Goal: Contribute content

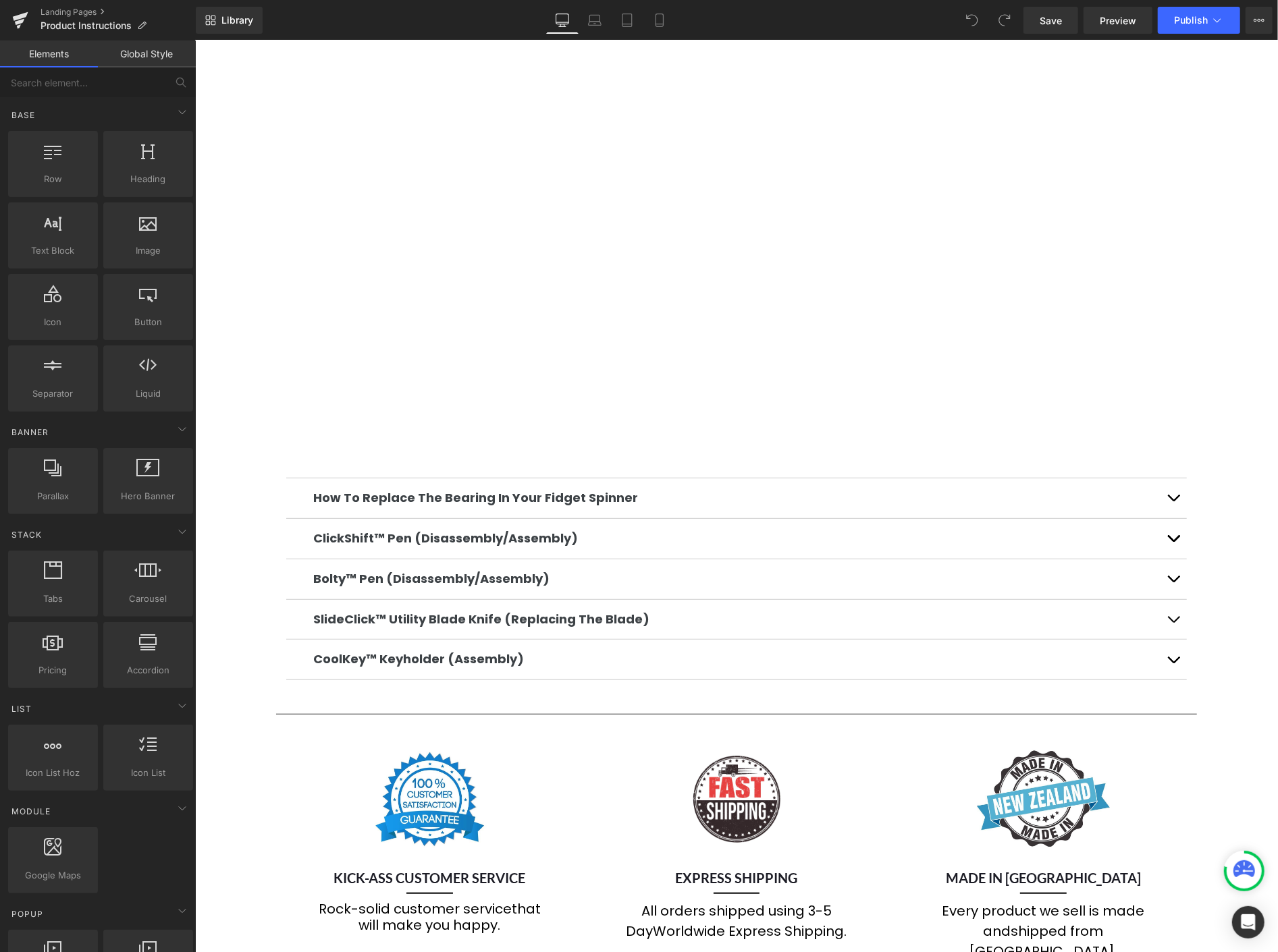
scroll to position [299, 0]
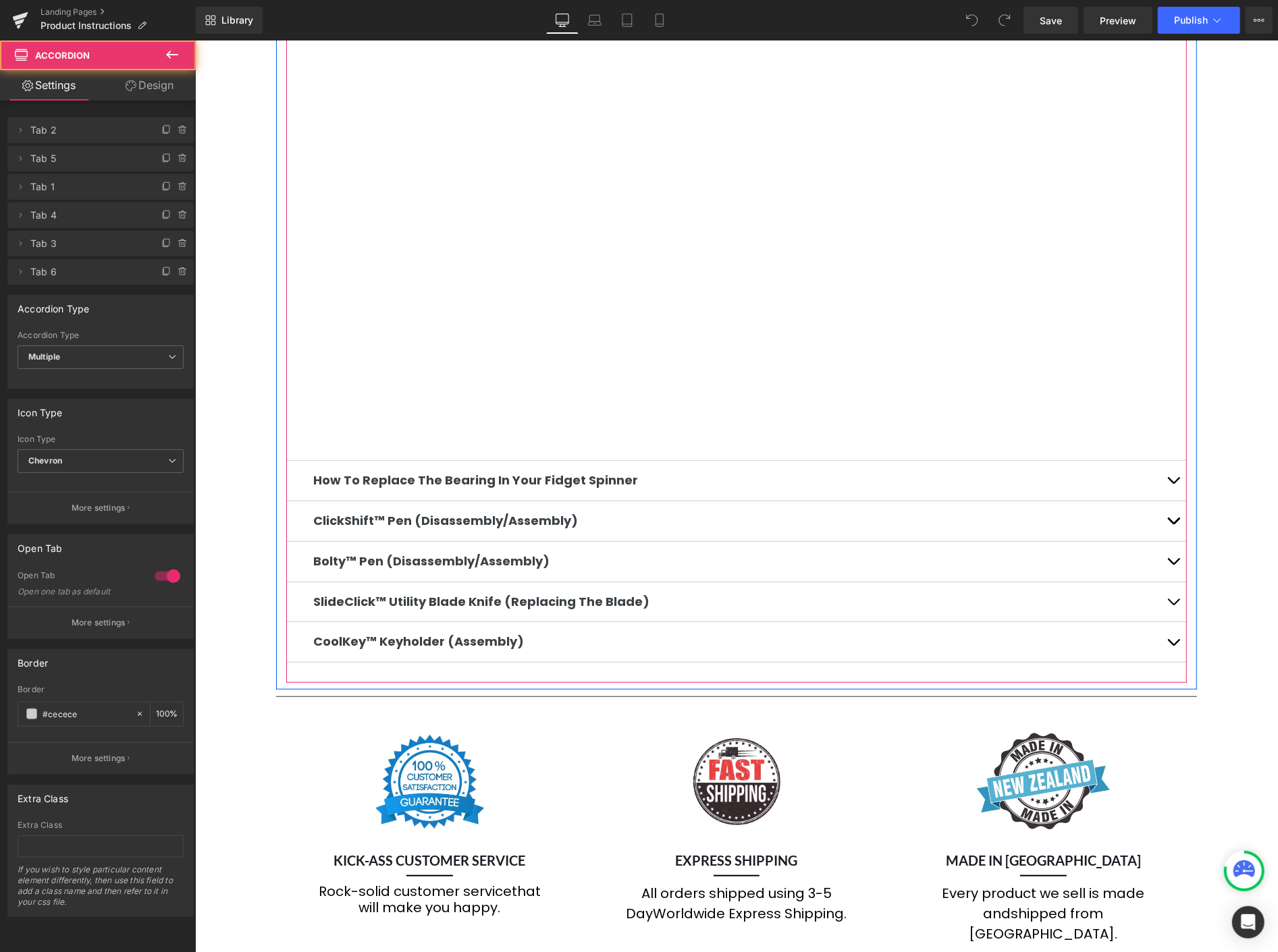
click at [1172, 523] on span "button" at bounding box center [1172, 523] width 0 height 0
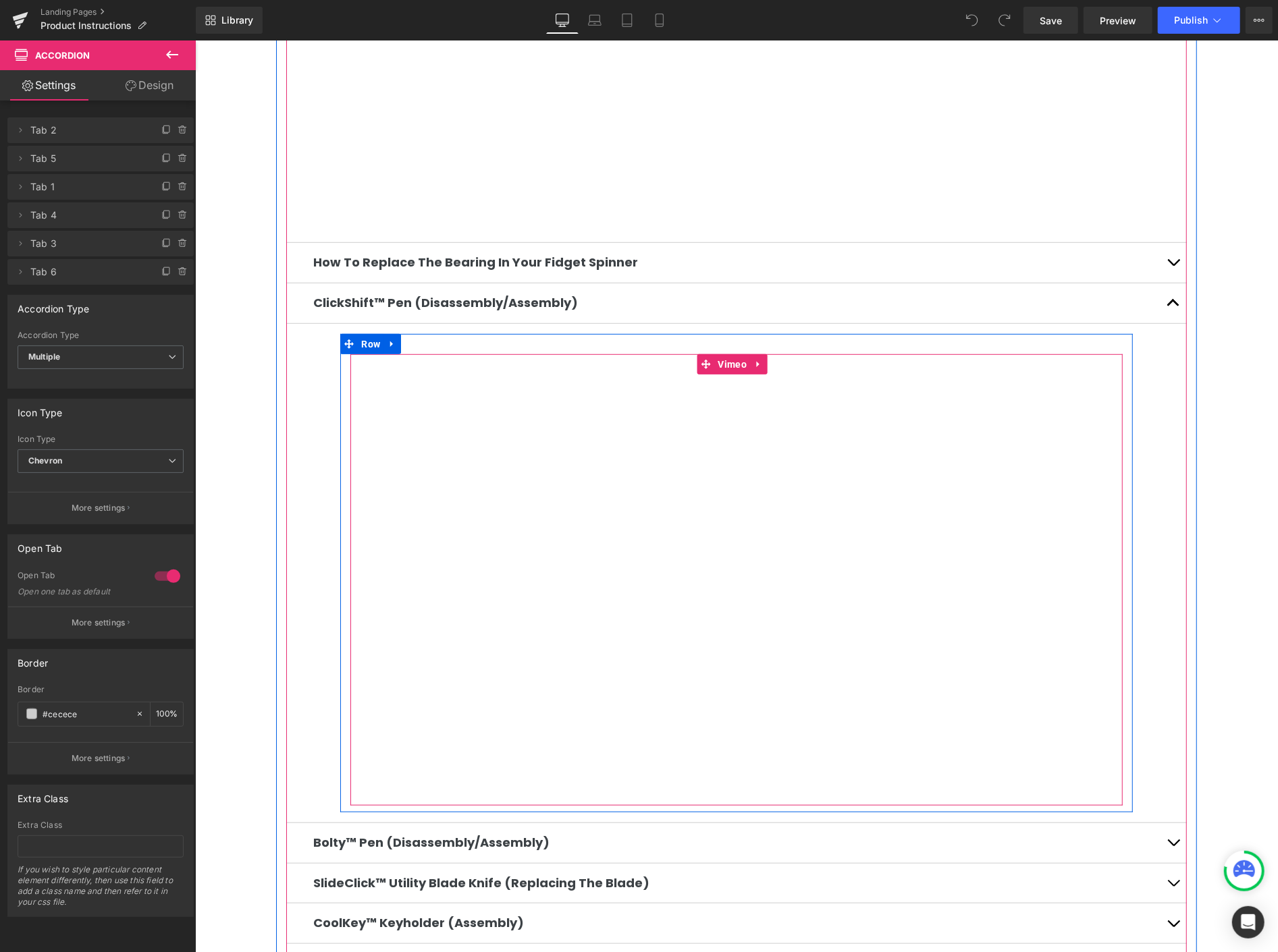
scroll to position [599, 0]
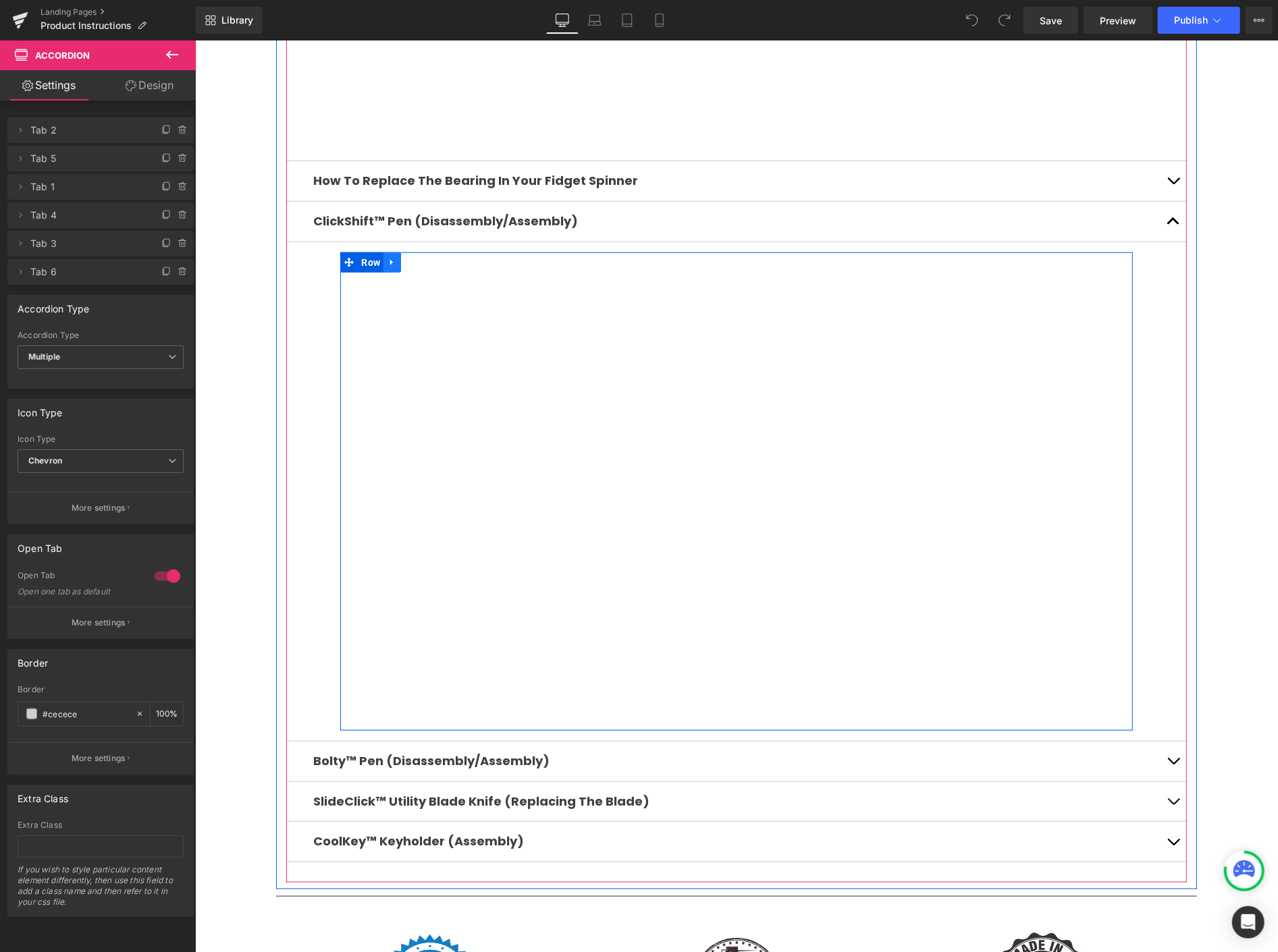
click at [395, 258] on icon at bounding box center [392, 262] width 10 height 10
click at [439, 257] on icon at bounding box center [444, 262] width 10 height 10
click at [389, 259] on icon at bounding box center [390, 262] width 2 height 6
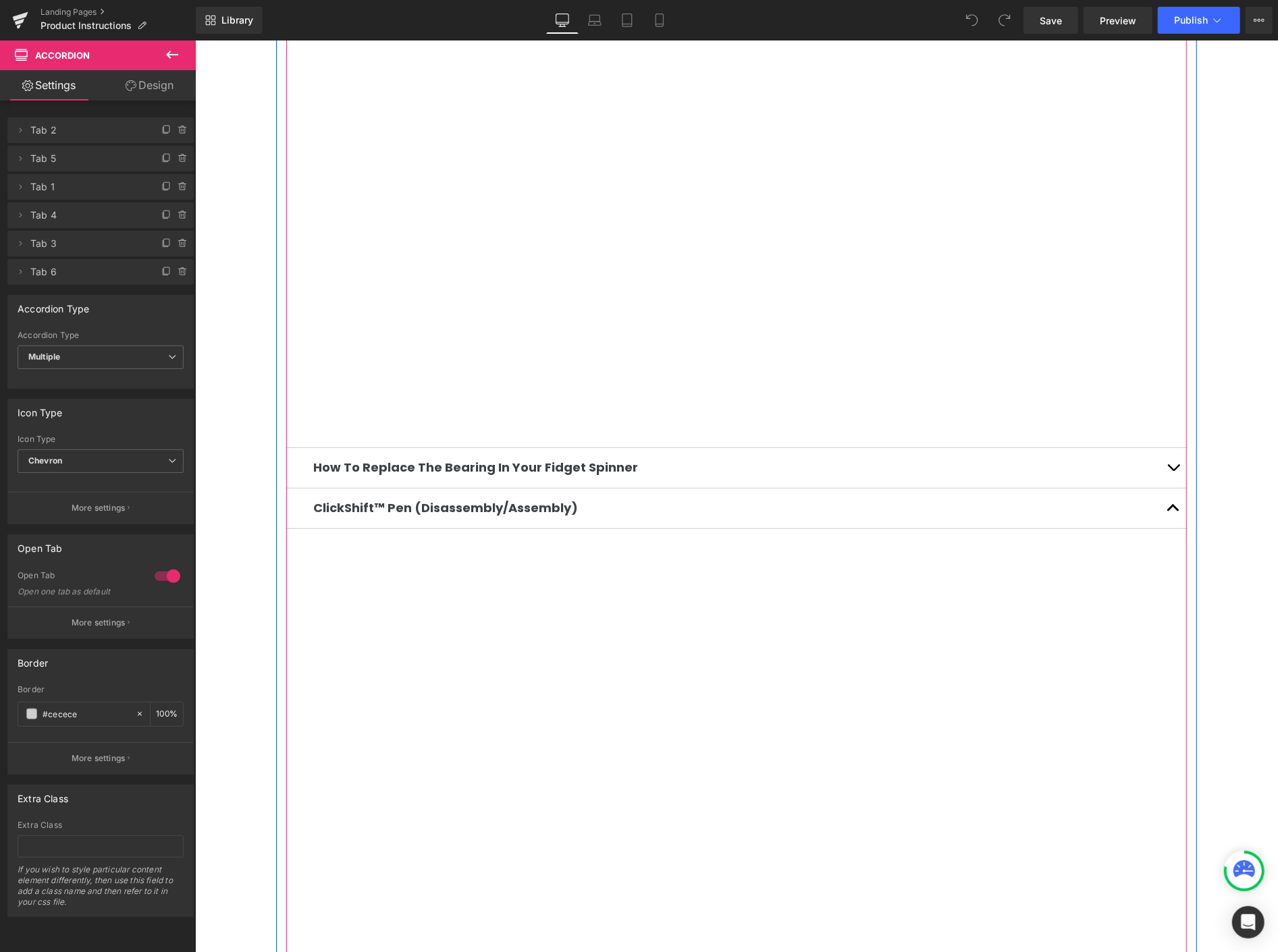
scroll to position [450, 0]
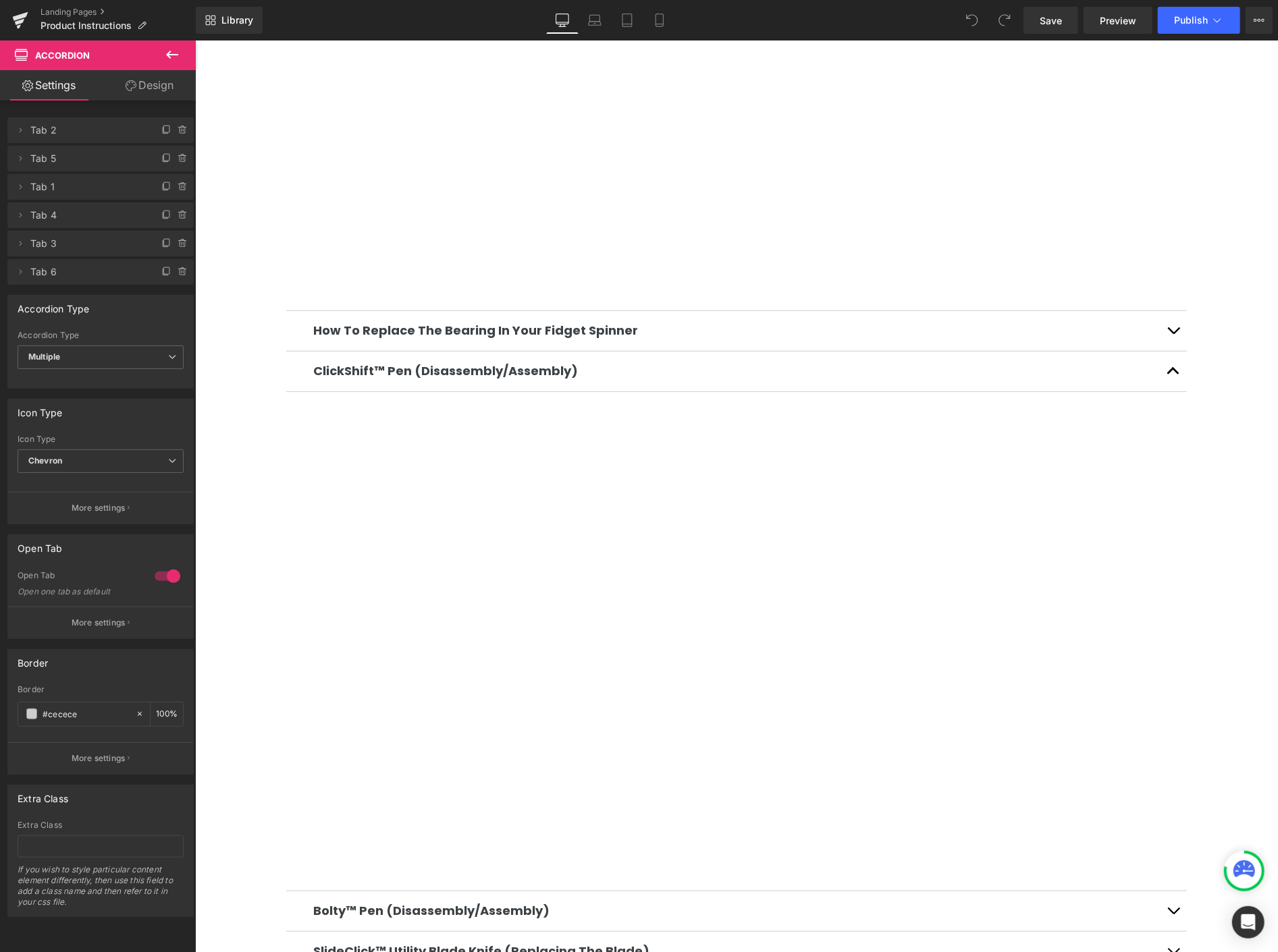
click at [176, 52] on icon at bounding box center [173, 55] width 16 height 16
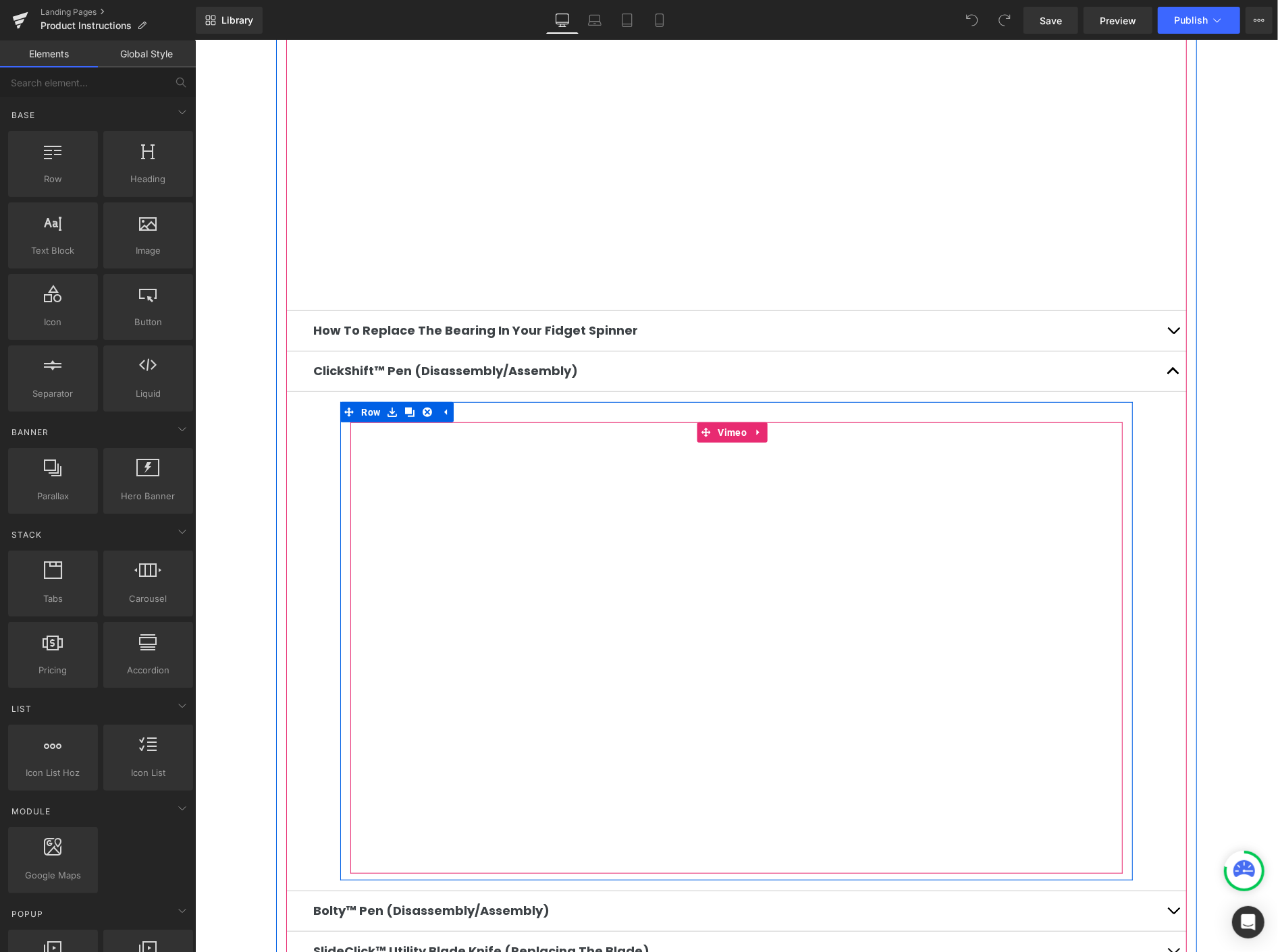
click at [755, 422] on div at bounding box center [735, 648] width 772 height 451
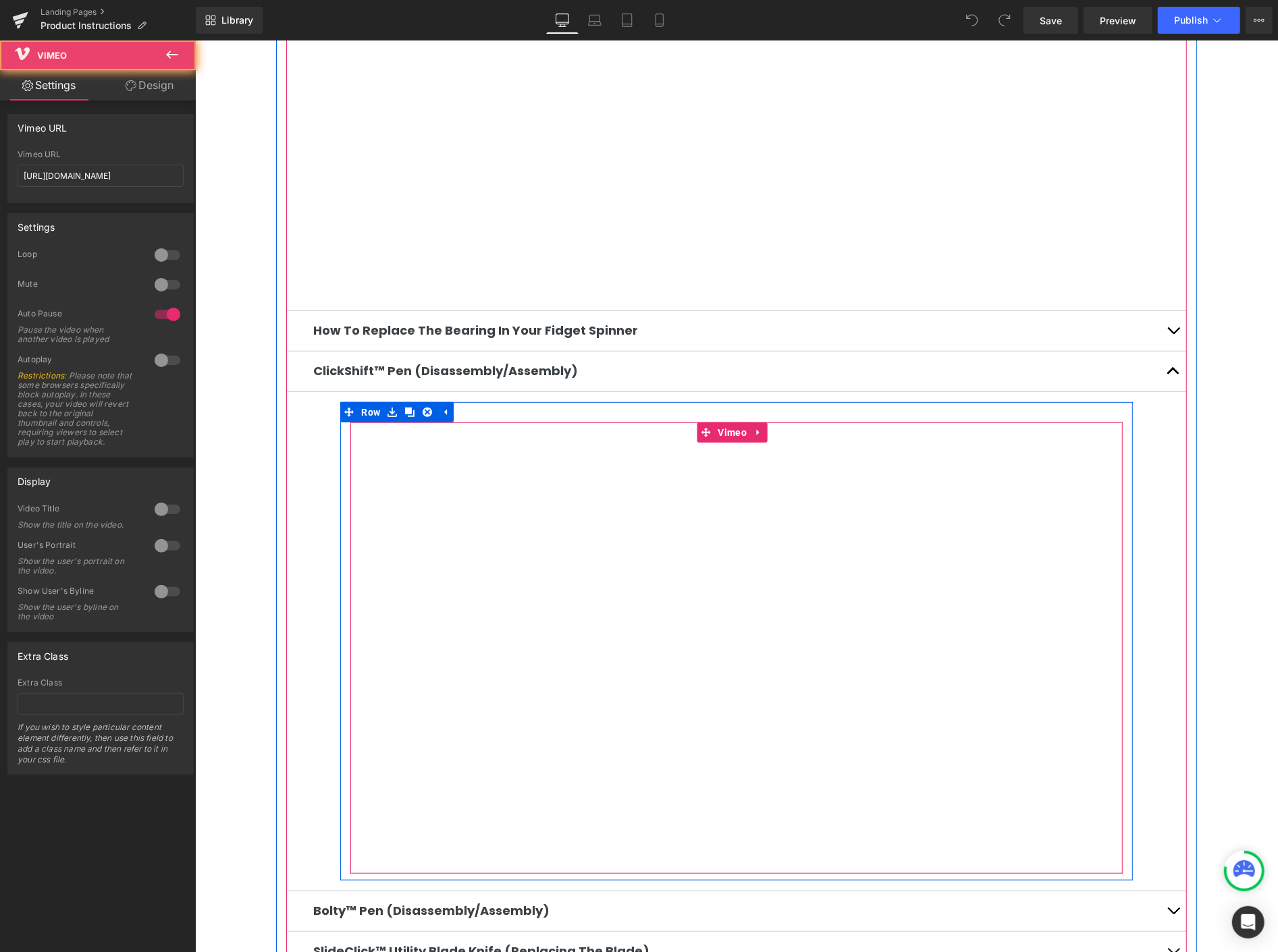
click at [755, 423] on div at bounding box center [735, 648] width 772 height 451
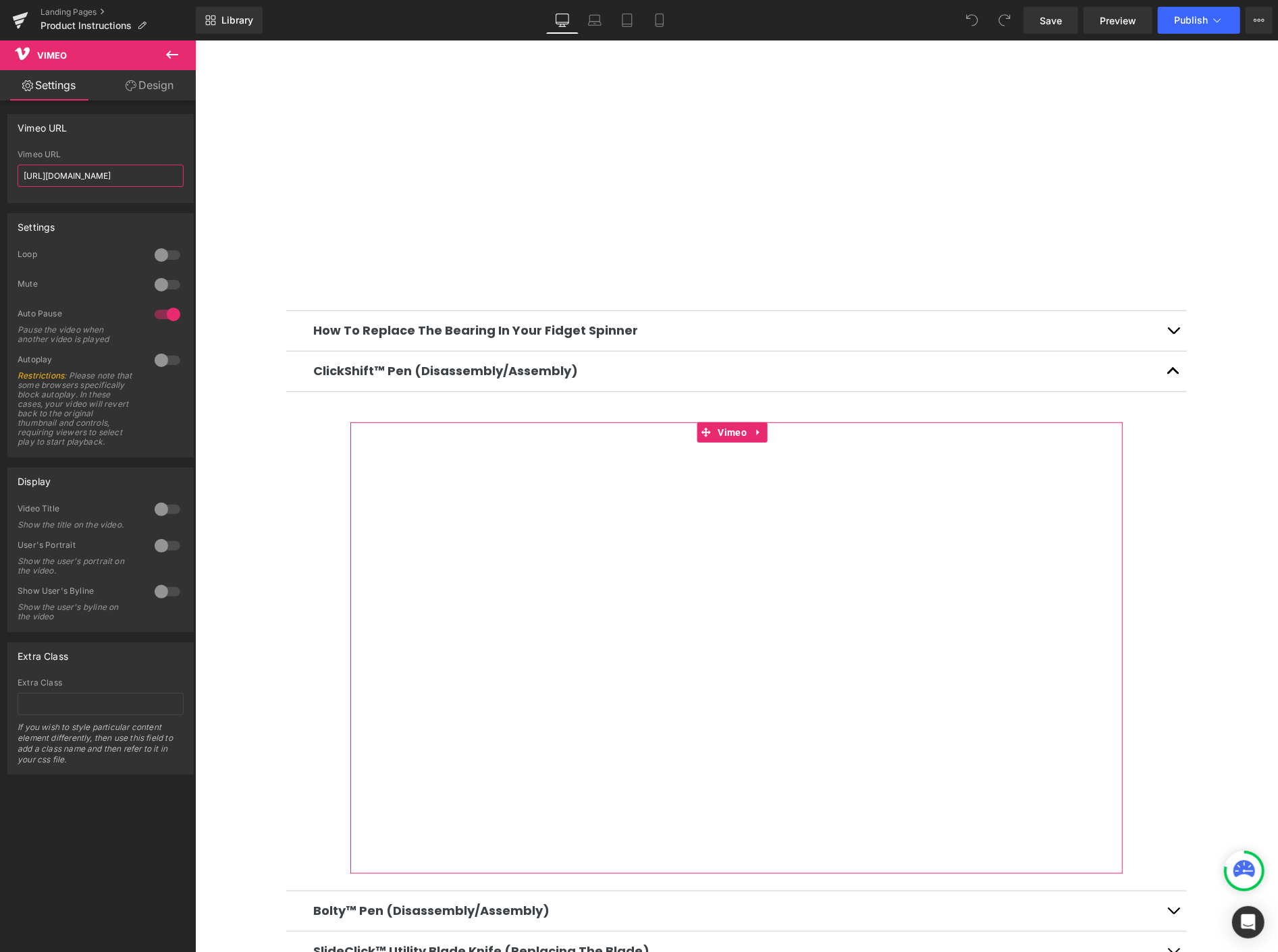
click at [99, 172] on input "[URL][DOMAIN_NAME]" at bounding box center [100, 175] width 166 height 22
click at [106, 176] on input "[URL][DOMAIN_NAME]" at bounding box center [100, 175] width 166 height 22
click at [69, 170] on input "text" at bounding box center [100, 175] width 166 height 22
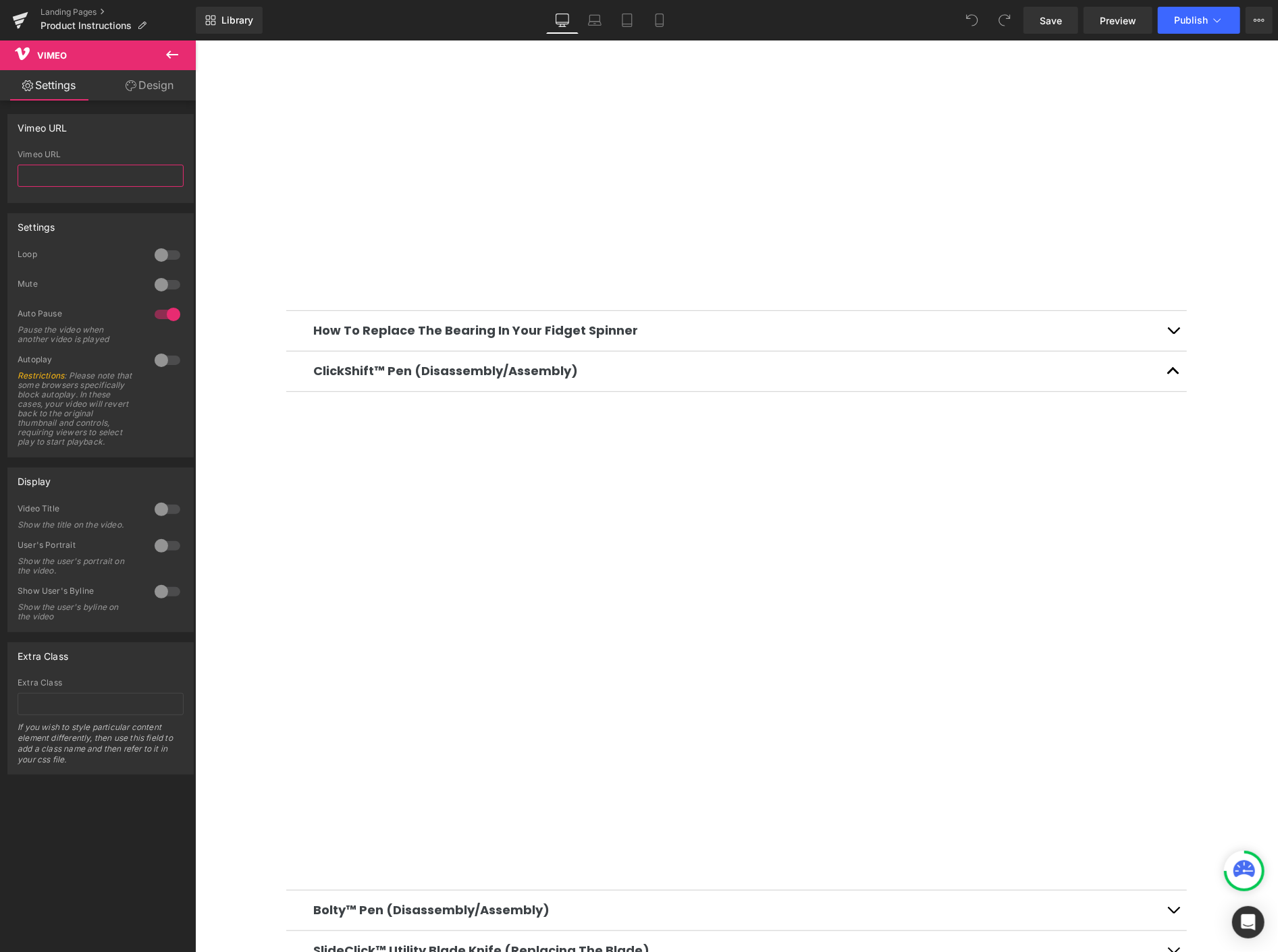
paste input "[URL][DOMAIN_NAME]"
type input "[URL][DOMAIN_NAME]"
click at [1190, 17] on span "Publish" at bounding box center [1190, 20] width 34 height 11
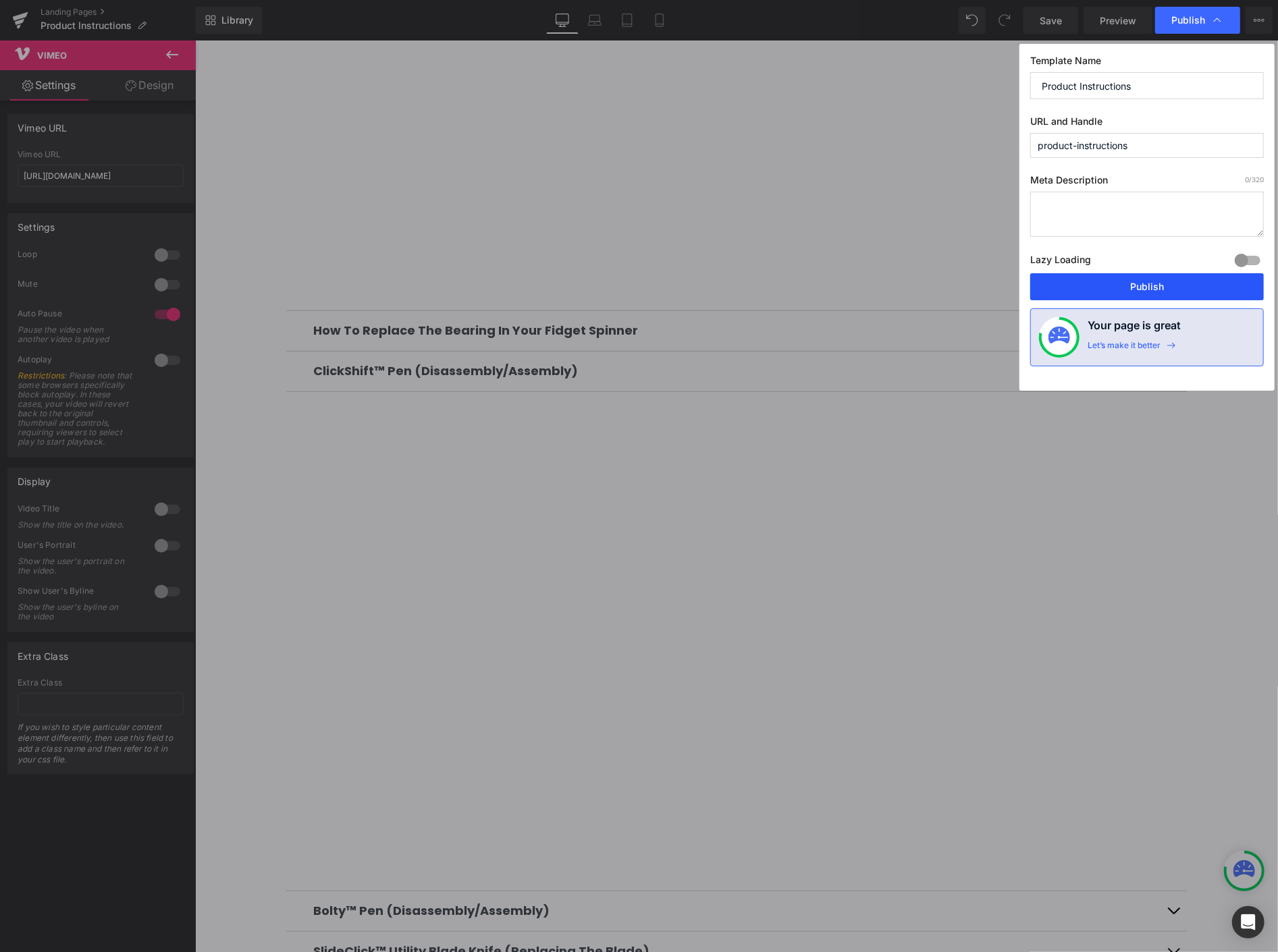
click at [1159, 286] on button "Publish" at bounding box center [1147, 286] width 234 height 27
